Goal: Task Accomplishment & Management: Complete application form

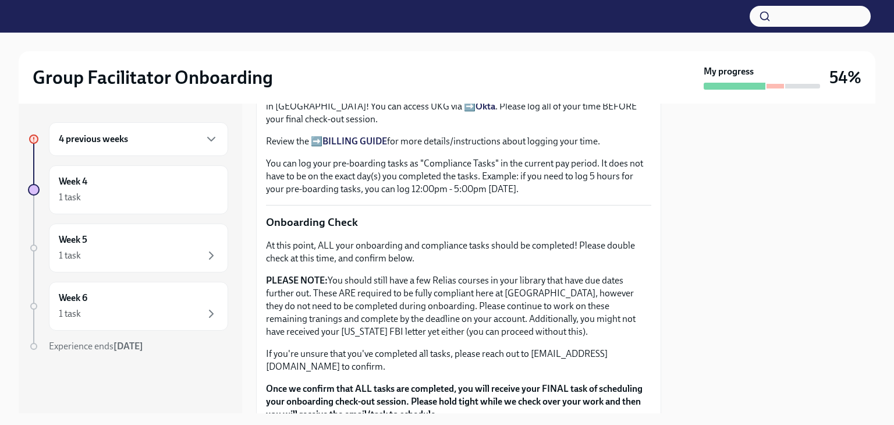
scroll to position [1020, 0]
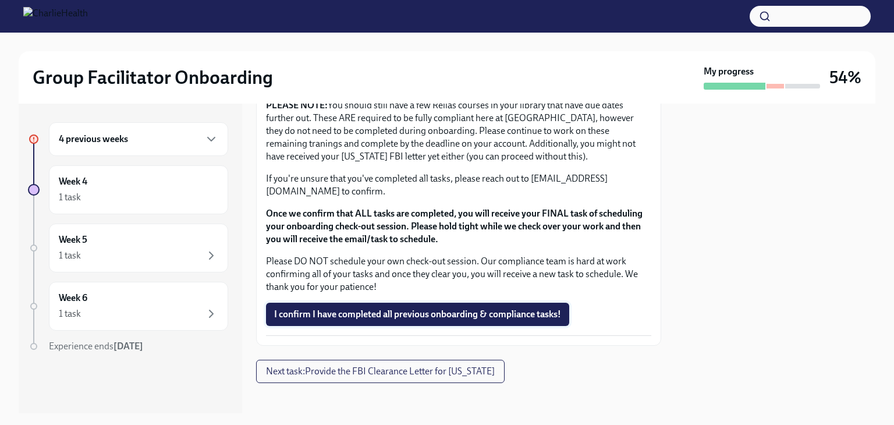
click at [421, 308] on span "I confirm I have completed all previous onboarding & compliance tasks!" at bounding box center [417, 314] width 287 height 12
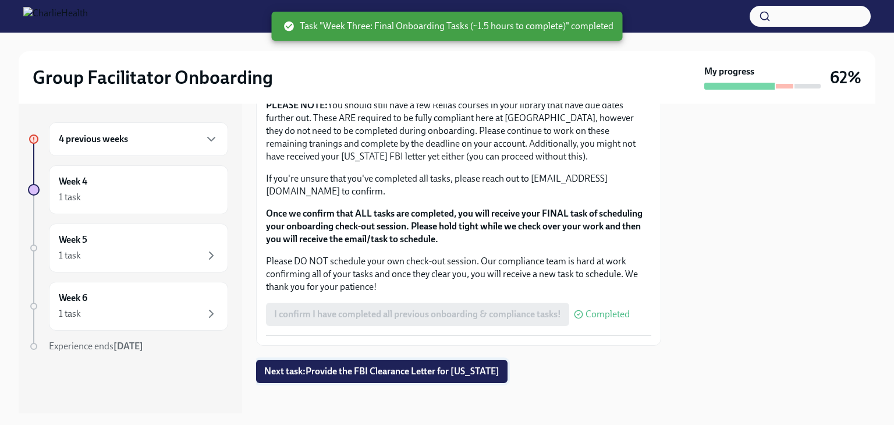
click at [414, 365] on span "Next task : Provide the FBI Clearance Letter for [US_STATE]" at bounding box center [381, 371] width 235 height 12
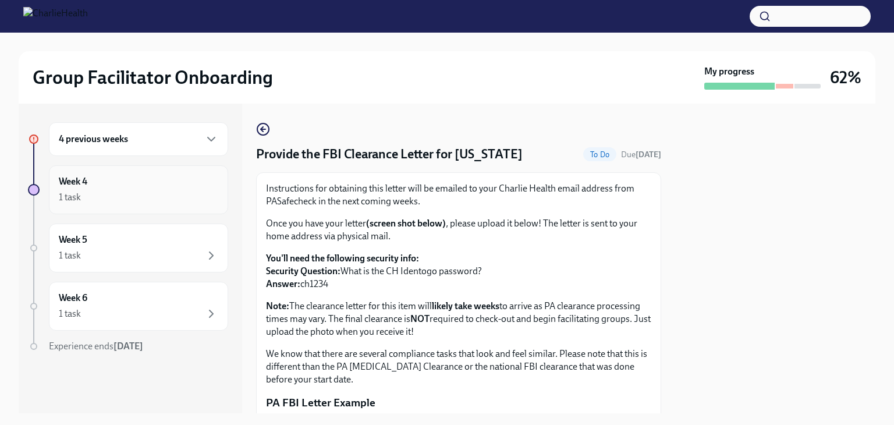
click at [80, 183] on h6 "Week 4" at bounding box center [73, 181] width 29 height 13
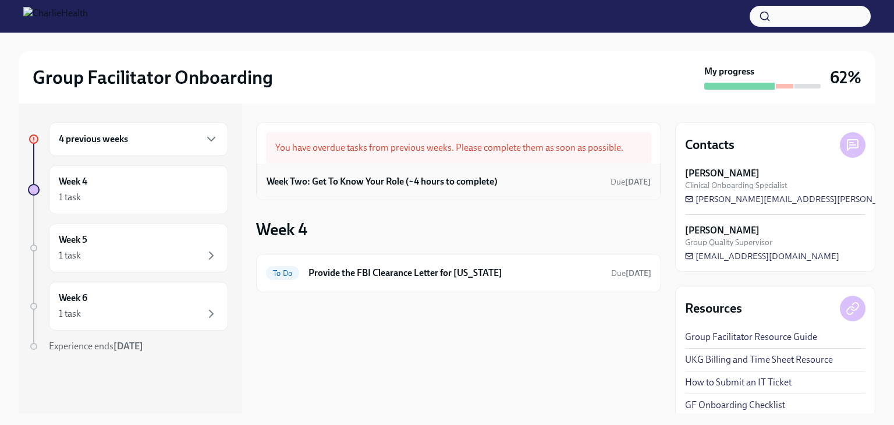
click at [433, 182] on h6 "Week Two: Get To Know Your Role (~4 hours to complete)" at bounding box center [382, 181] width 231 height 13
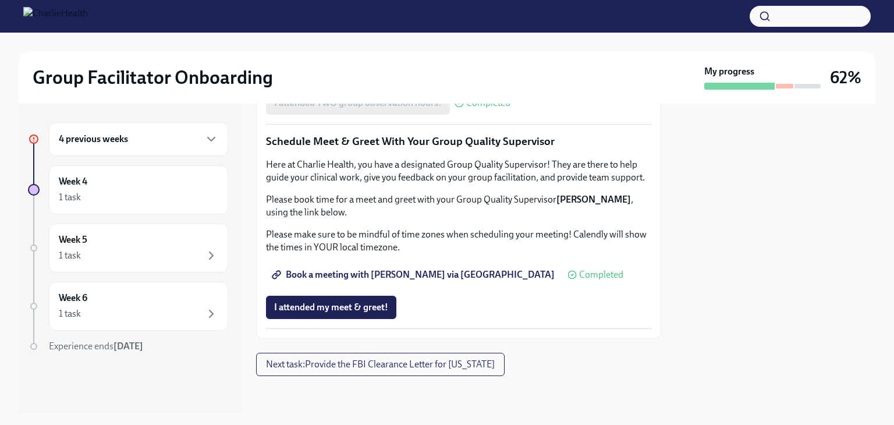
scroll to position [1164, 0]
click at [87, 135] on h6 "4 previous weeks" at bounding box center [93, 139] width 69 height 13
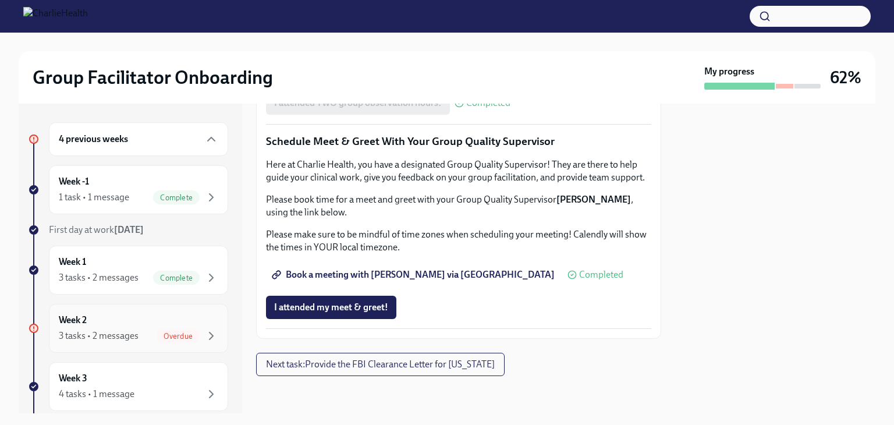
click at [134, 335] on div "3 tasks • 2 messages" at bounding box center [99, 335] width 80 height 13
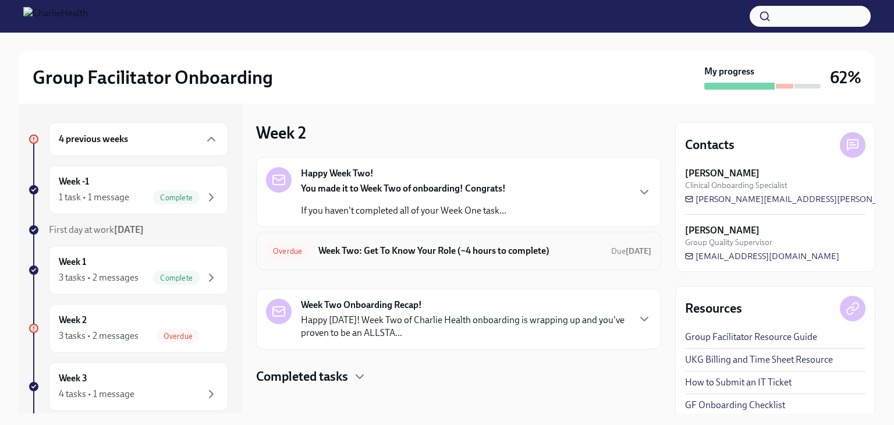
click at [395, 250] on h6 "Week Two: Get To Know Your Role (~4 hours to complete)" at bounding box center [459, 250] width 283 height 13
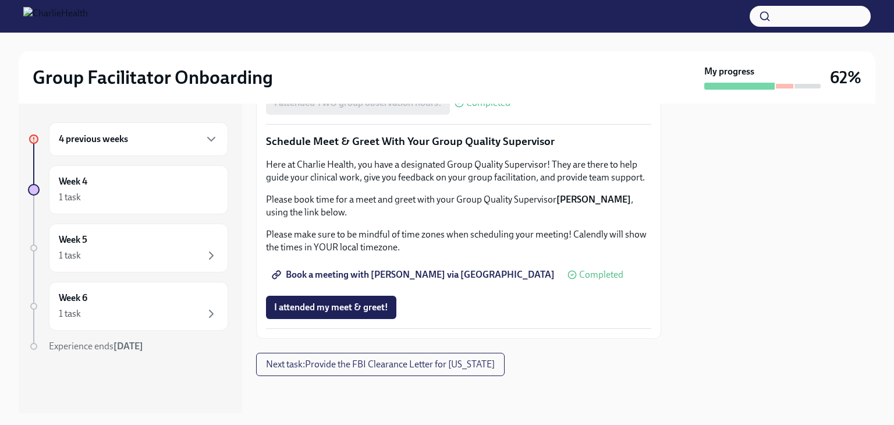
scroll to position [1164, 0]
click at [120, 250] on div "1 task" at bounding box center [138, 255] width 159 height 14
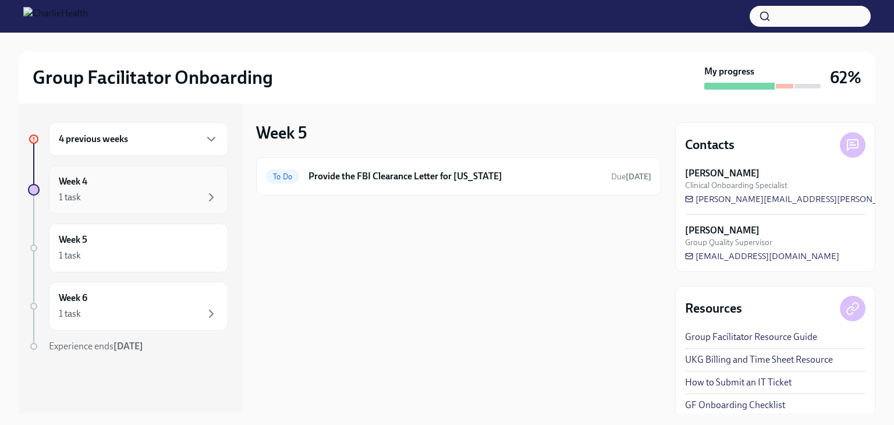
click at [128, 196] on div "1 task" at bounding box center [138, 197] width 159 height 14
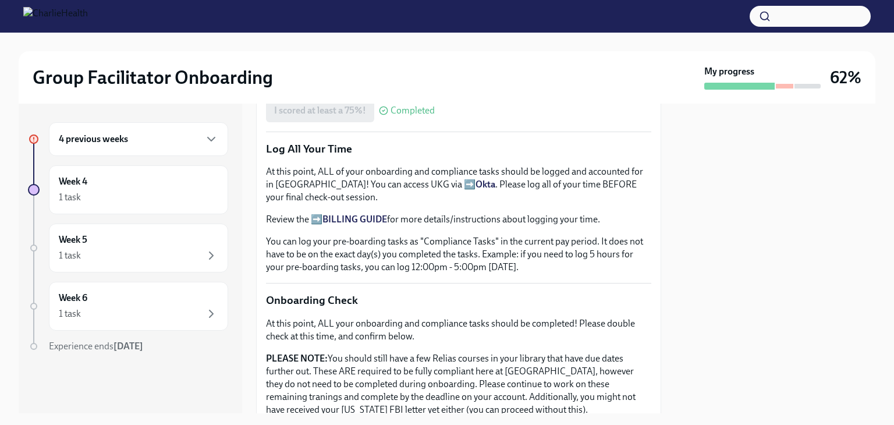
scroll to position [756, 0]
